Goal: Transaction & Acquisition: Purchase product/service

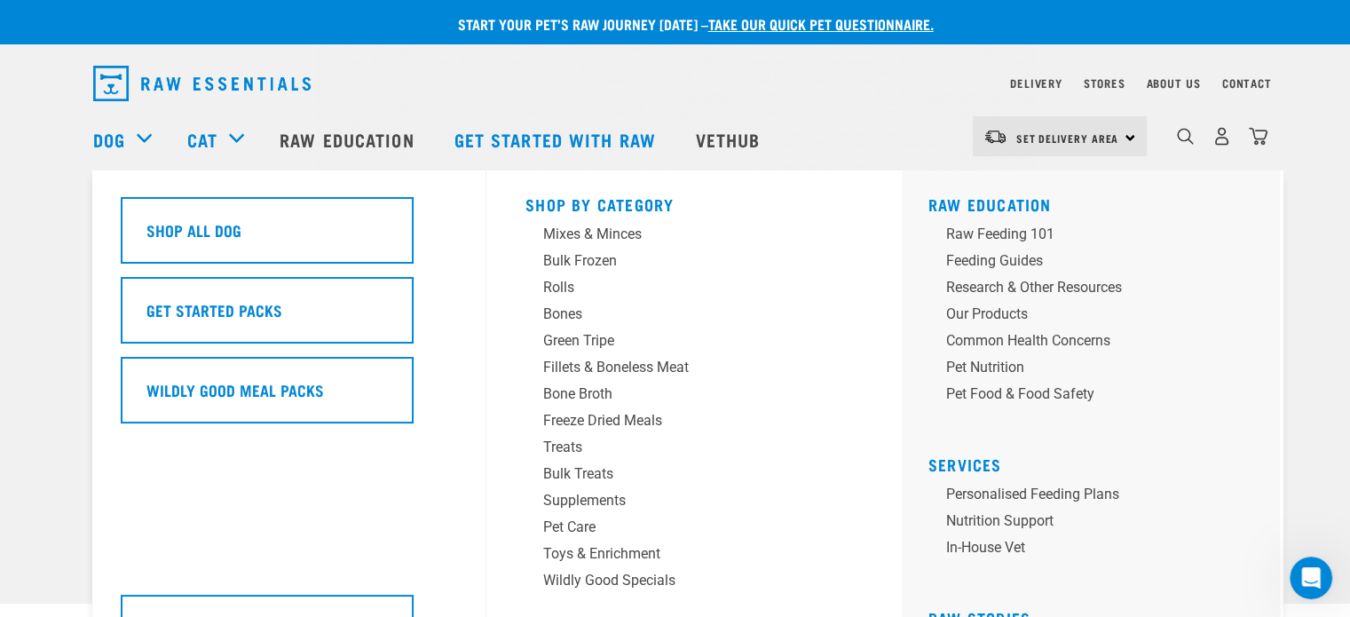
click at [131, 141] on div "Dog" at bounding box center [131, 139] width 76 height 71
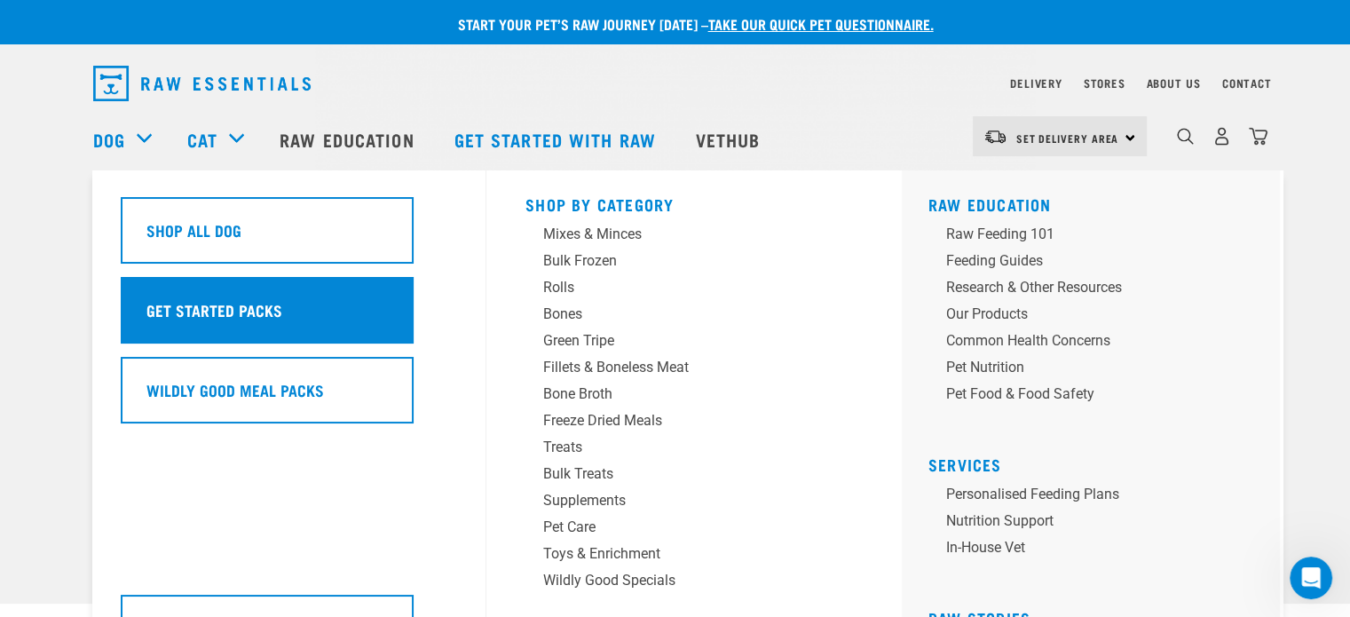
click at [211, 314] on h5 "Get Started Packs" at bounding box center [214, 309] width 136 height 23
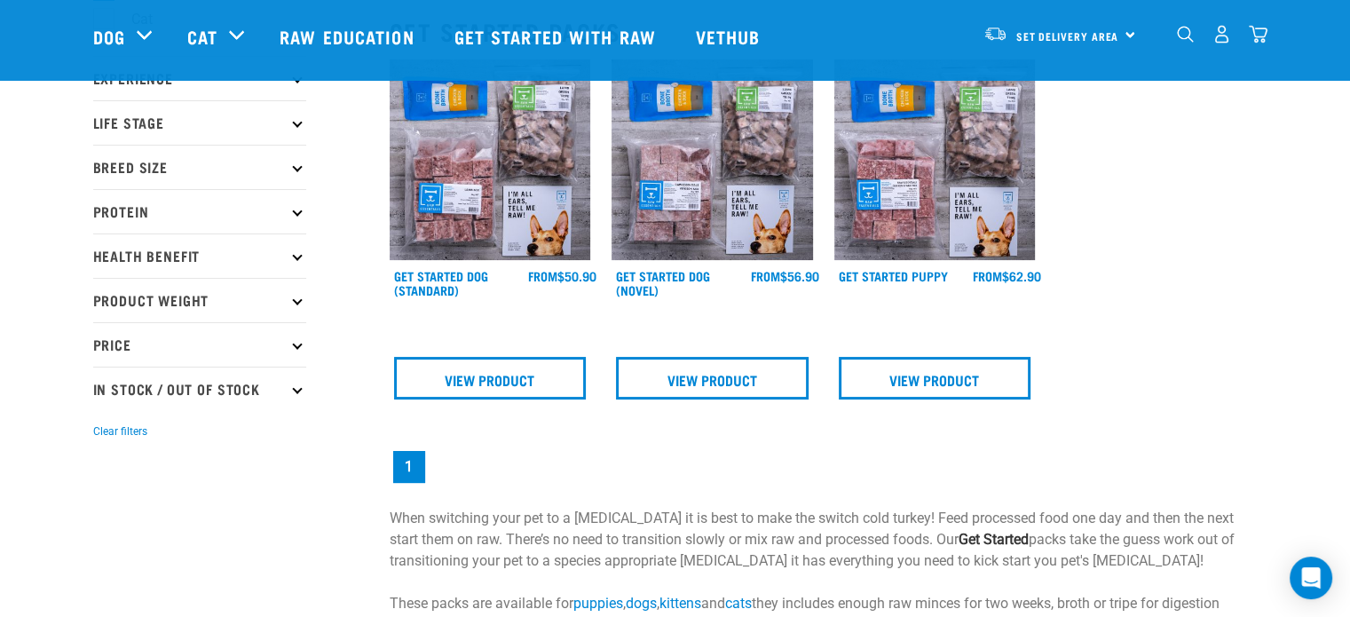
scroll to position [178, 0]
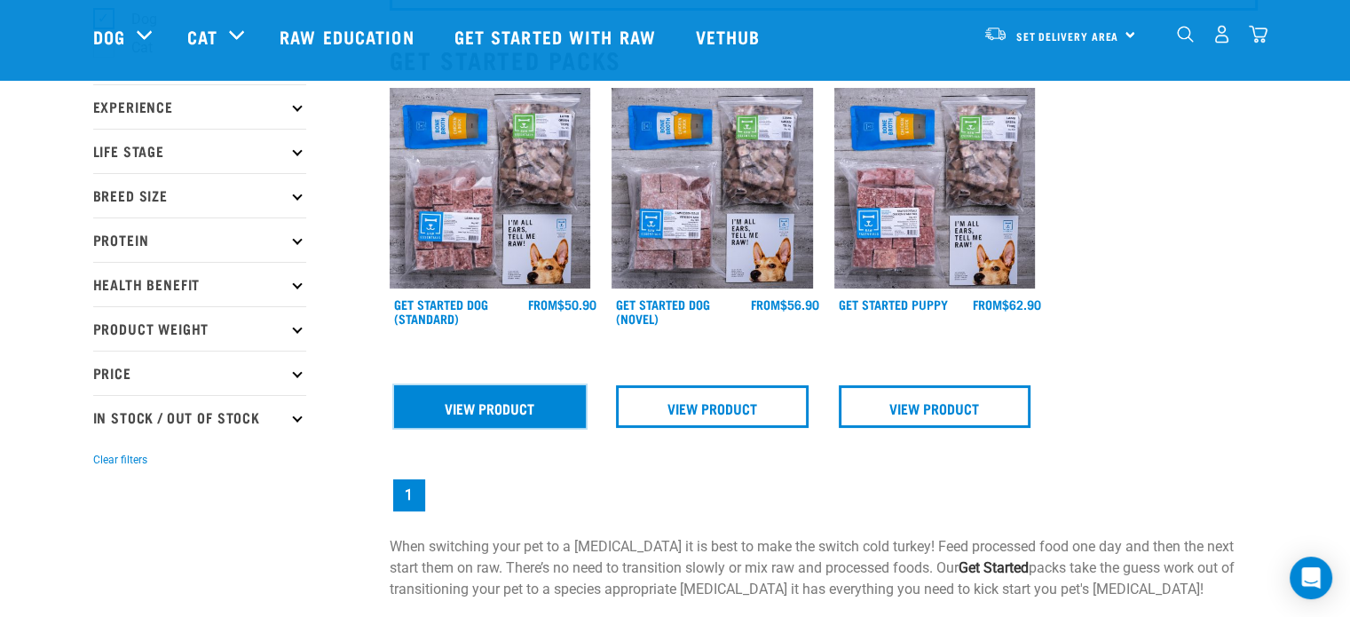
click at [494, 421] on link "View Product" at bounding box center [490, 406] width 193 height 43
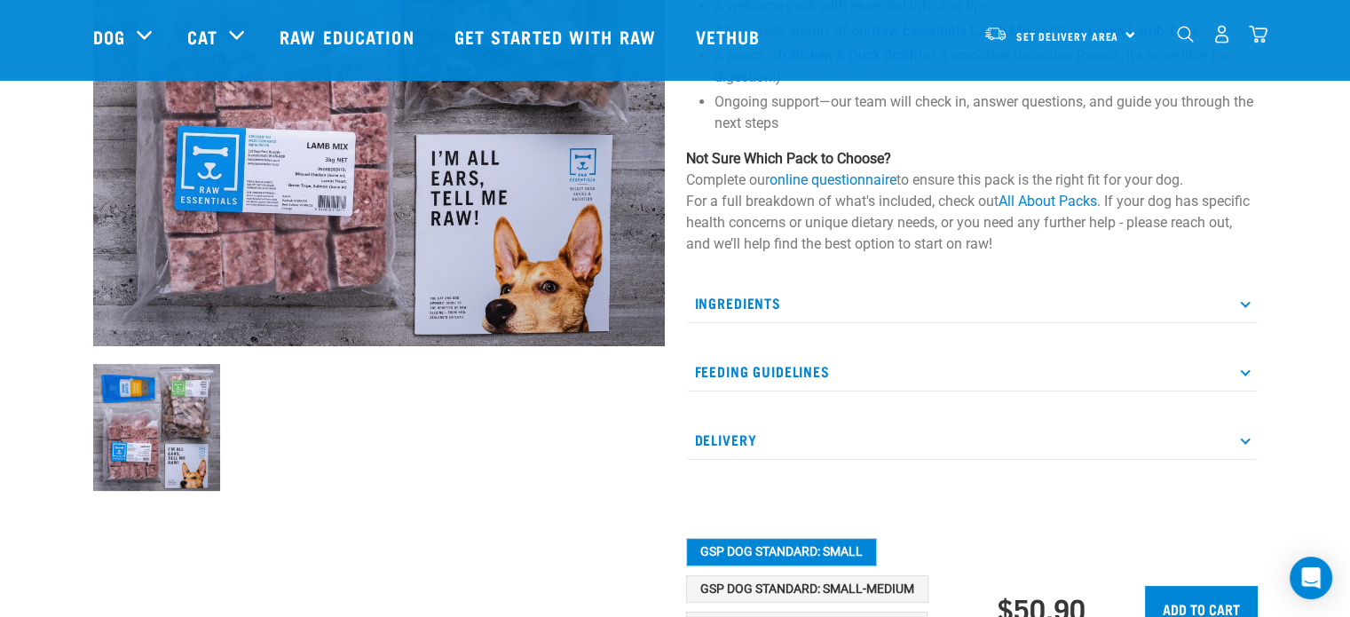
scroll to position [266, 0]
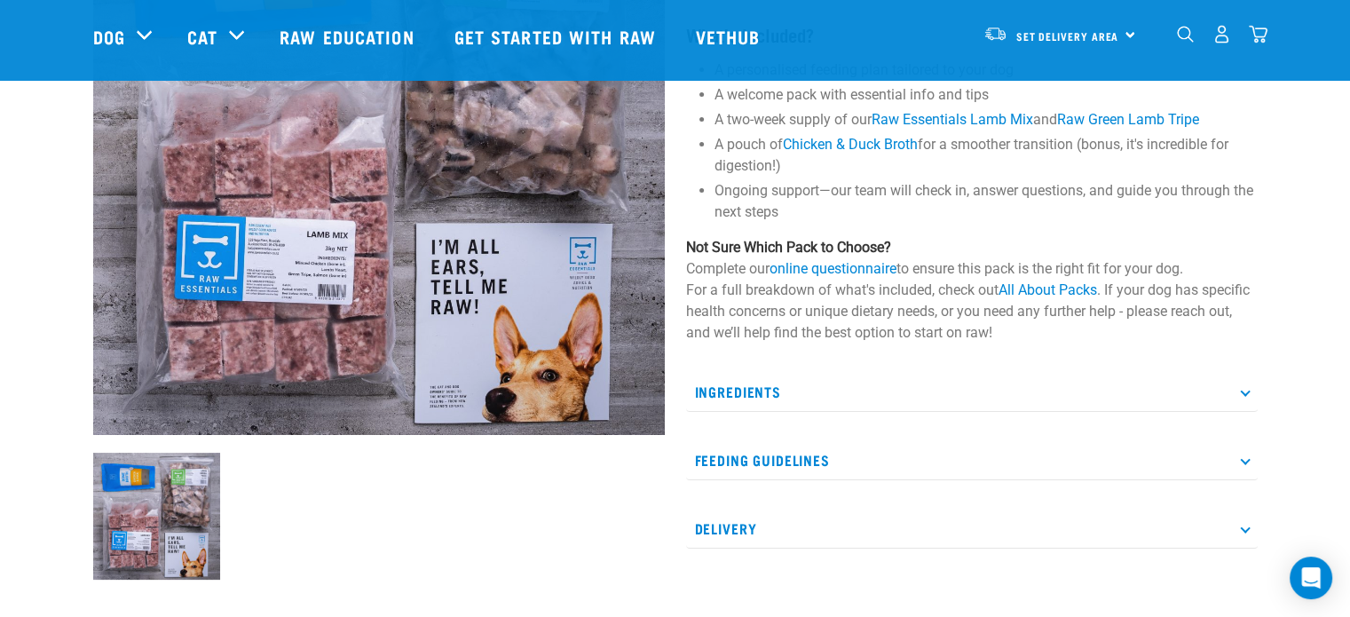
click at [1243, 393] on icon at bounding box center [1245, 391] width 10 height 10
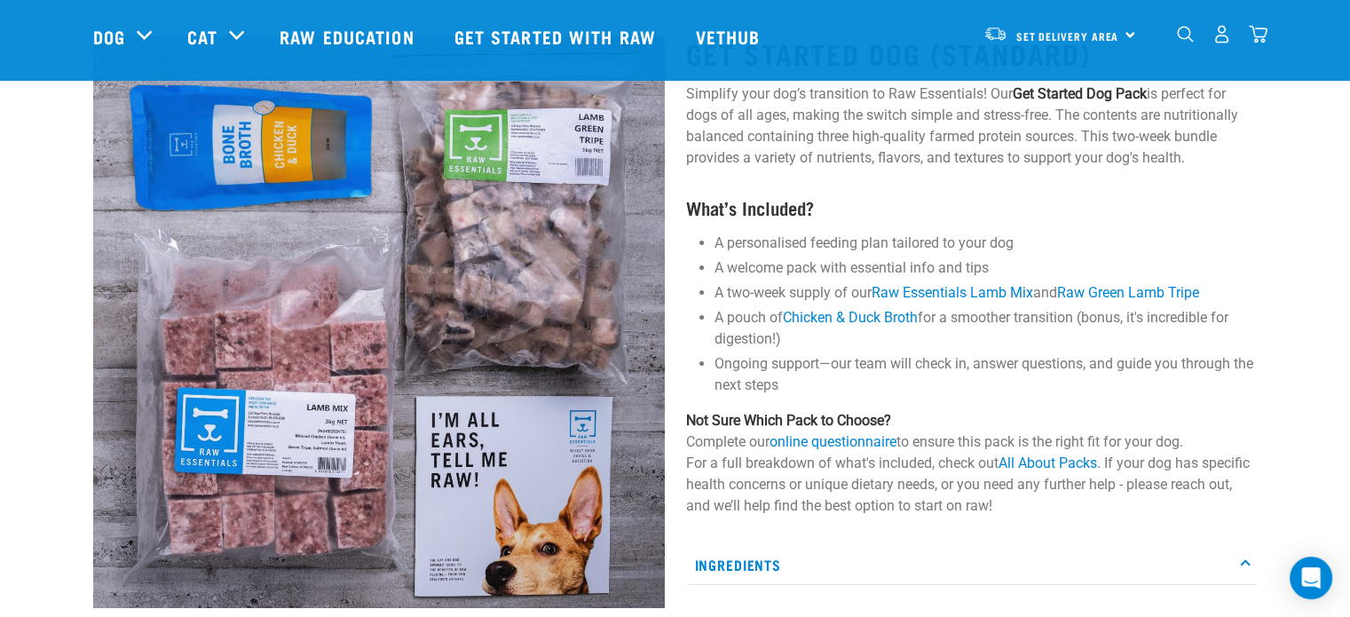
scroll to position [0, 0]
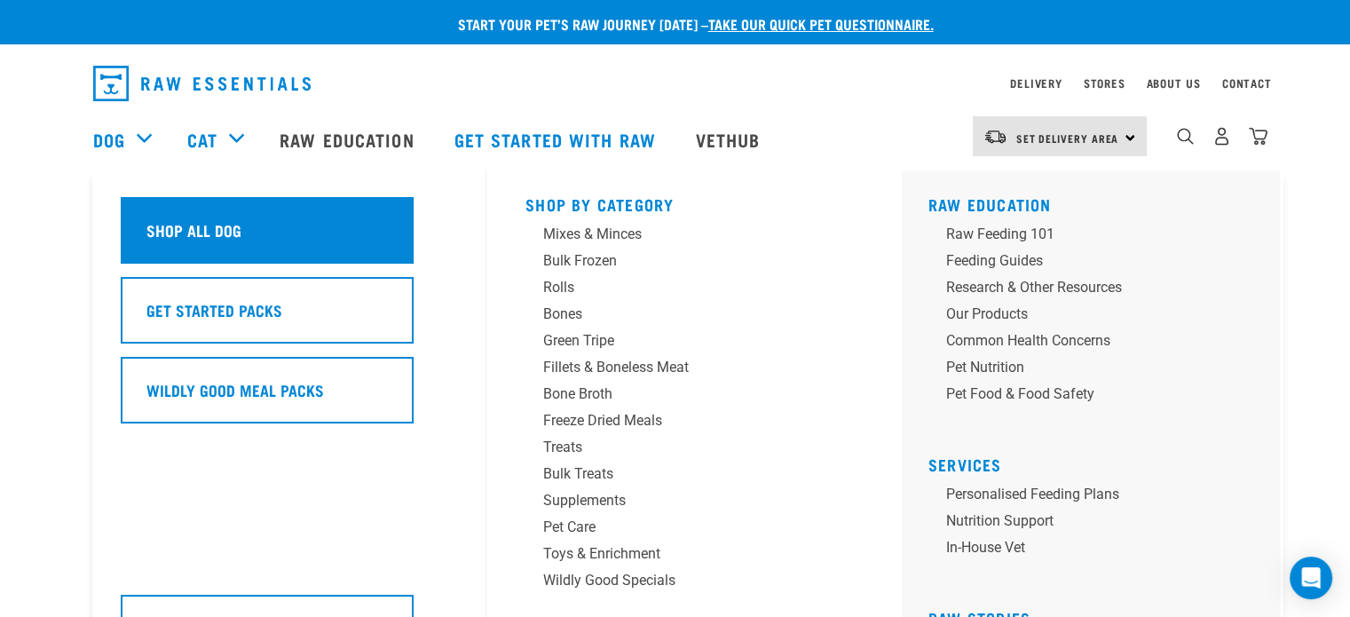
click at [185, 225] on h5 "Shop All Dog" at bounding box center [193, 229] width 95 height 23
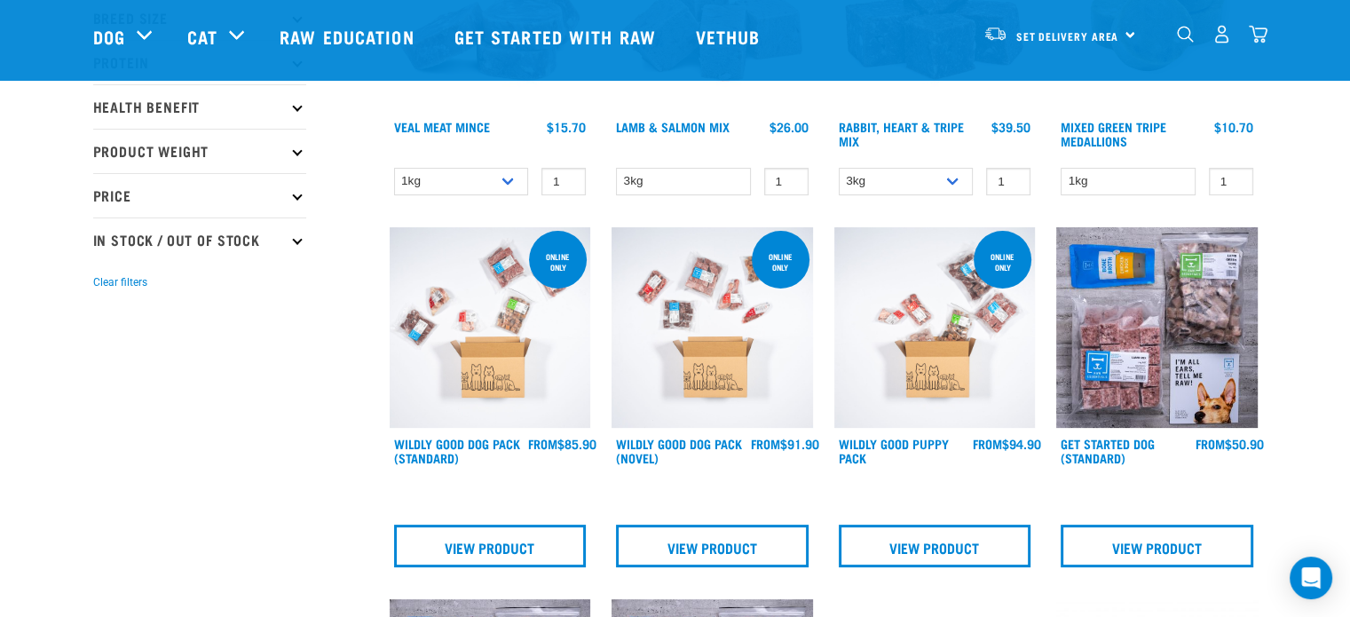
scroll to position [178, 0]
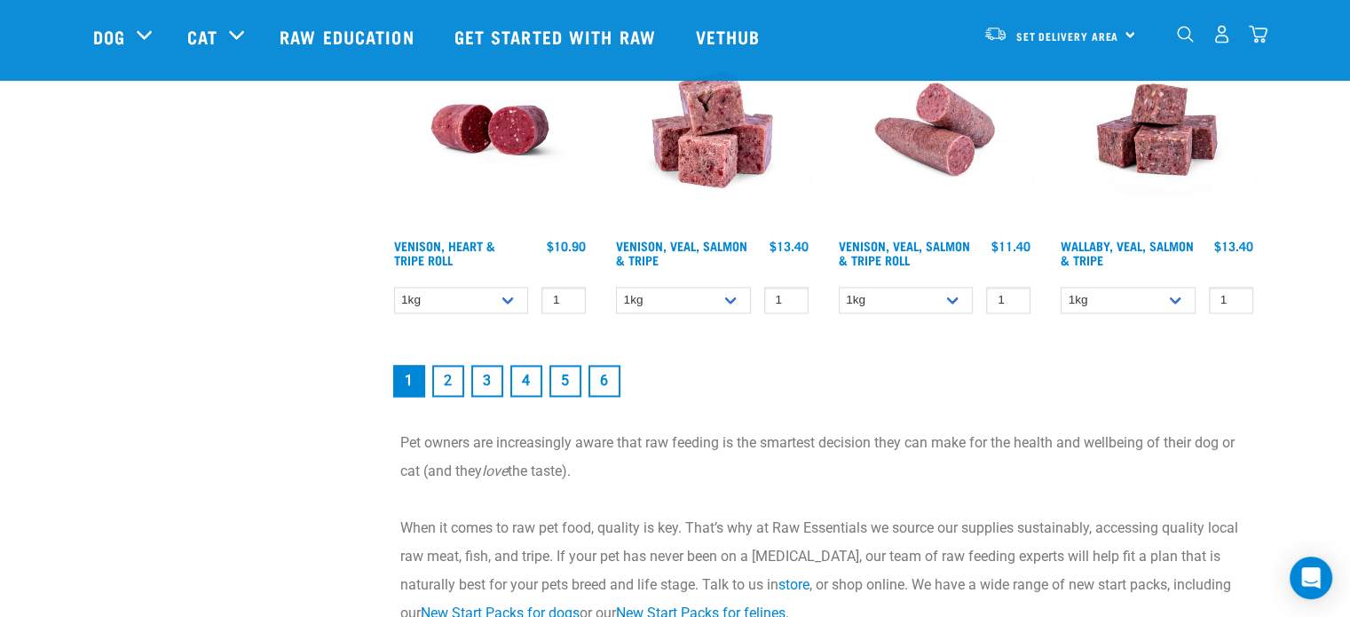
scroll to position [2540, 0]
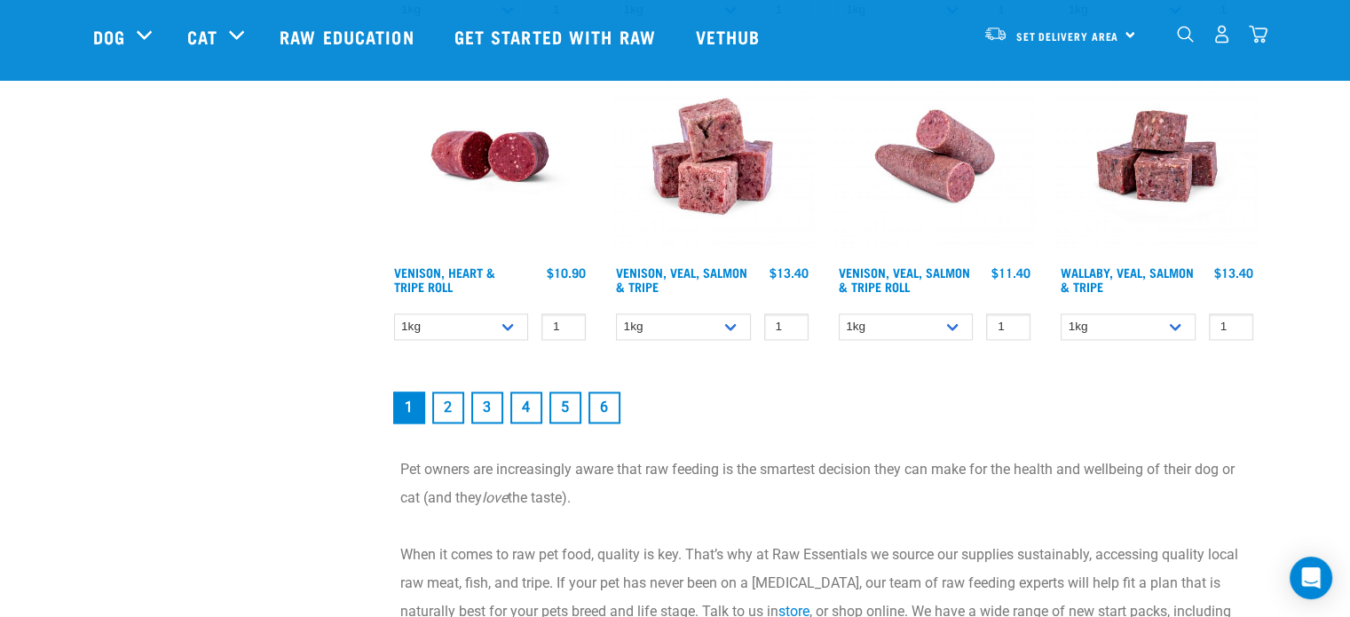
click at [442, 404] on link "2" at bounding box center [448, 407] width 32 height 32
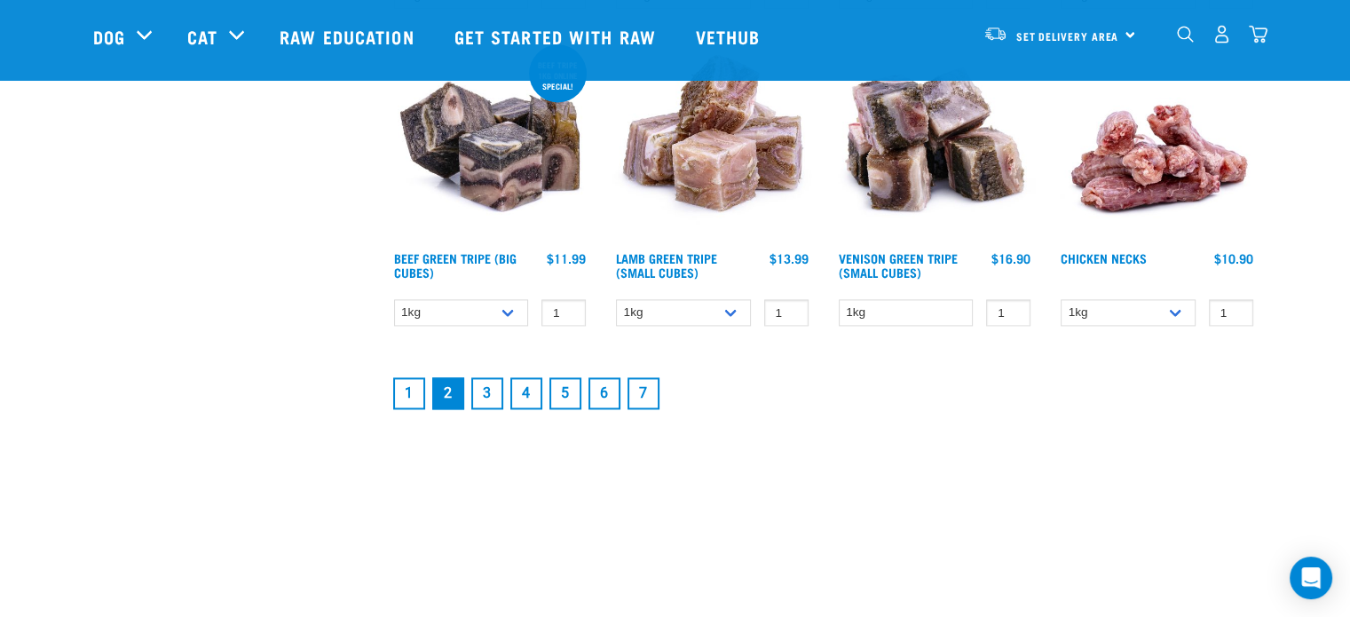
scroll to position [2514, 0]
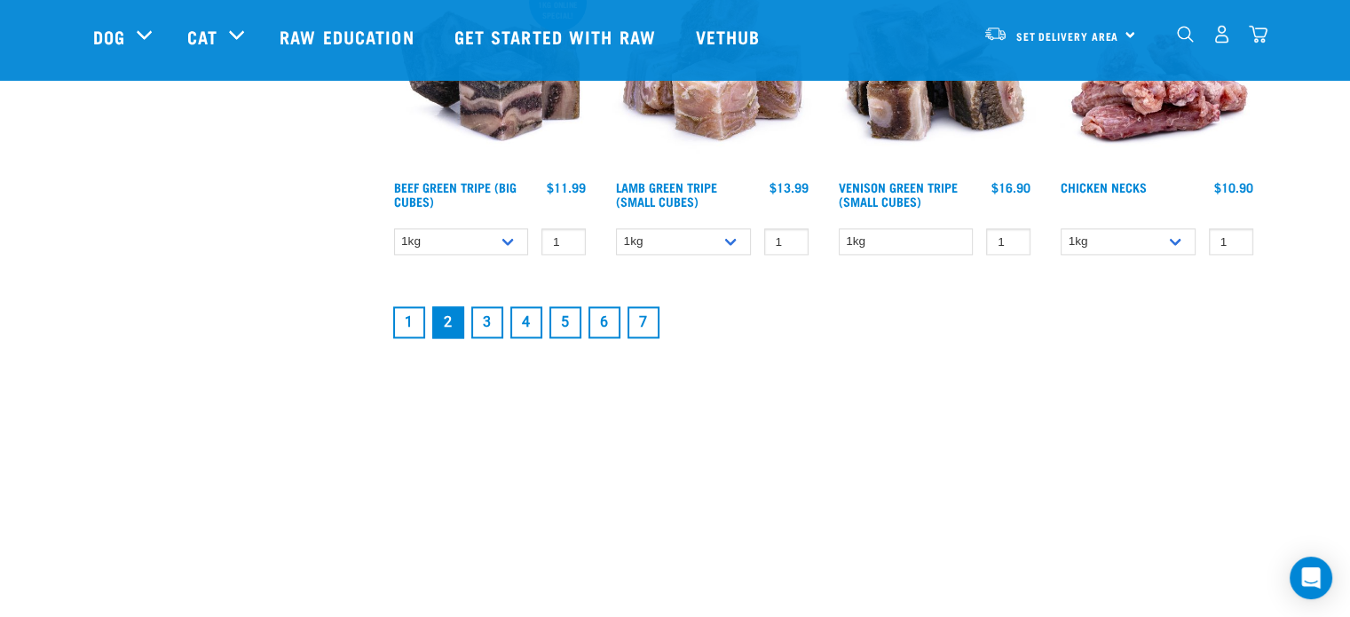
click at [637, 313] on link "7" at bounding box center [644, 322] width 32 height 32
click at [646, 311] on link "7" at bounding box center [644, 322] width 32 height 32
click at [646, 316] on link "7" at bounding box center [644, 322] width 32 height 32
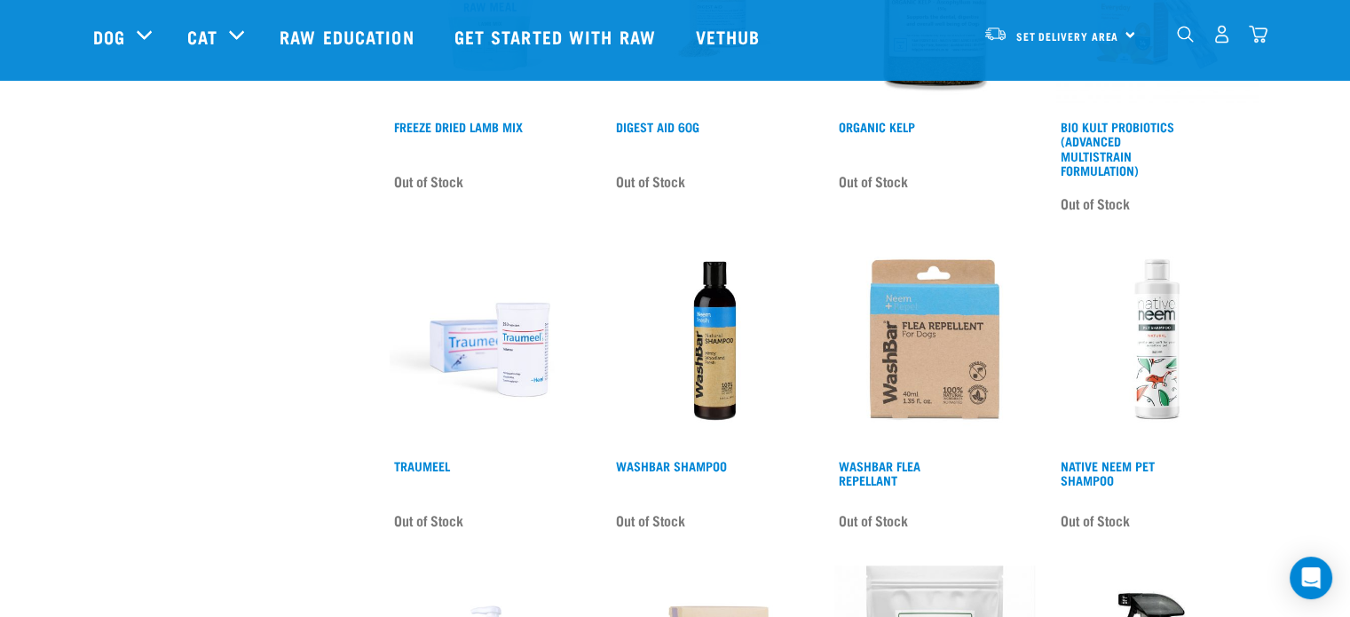
scroll to position [1632, 0]
